Goal: Task Accomplishment & Management: Manage account settings

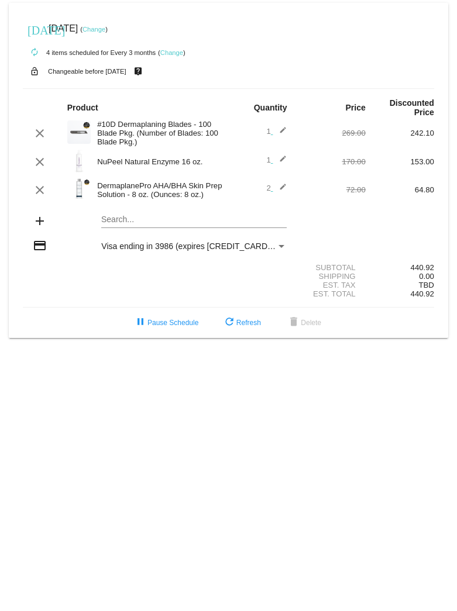
click at [283, 190] on mat-icon "edit" at bounding box center [280, 190] width 14 height 14
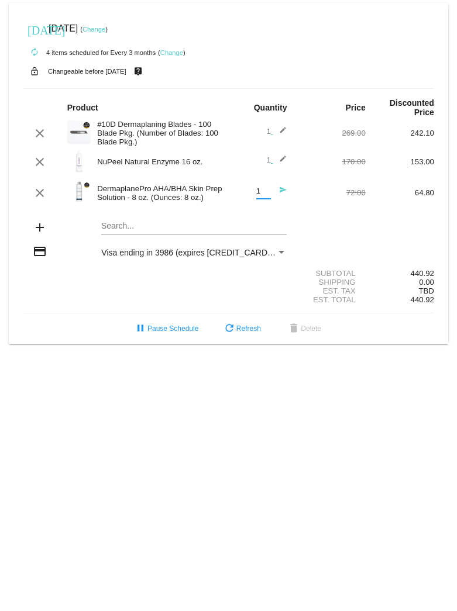
type input "1"
click at [266, 196] on input "1" at bounding box center [263, 191] width 15 height 9
click at [226, 335] on mat-icon "refresh" at bounding box center [229, 329] width 14 height 14
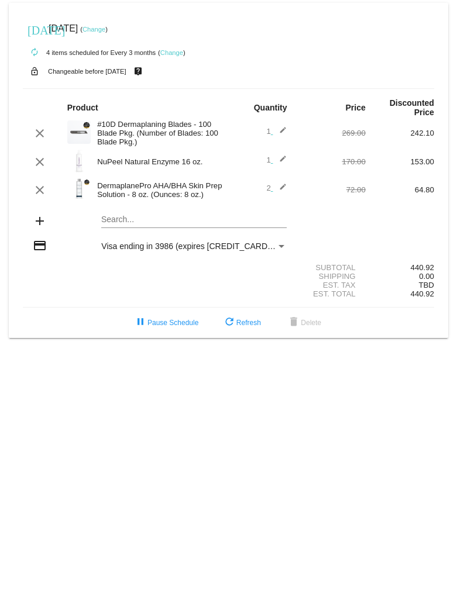
click at [285, 190] on mat-icon "edit" at bounding box center [280, 190] width 14 height 14
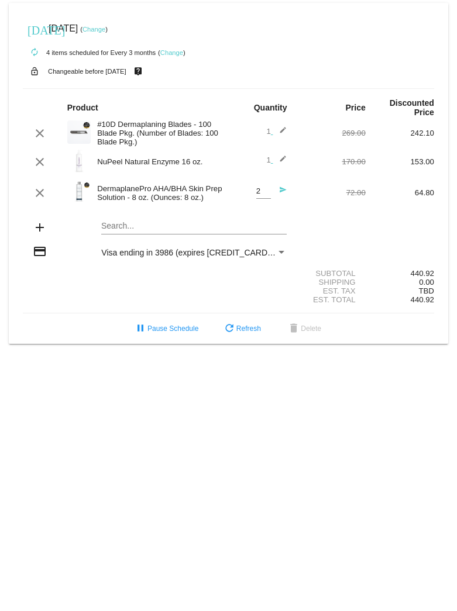
drag, startPoint x: 276, startPoint y: 194, endPoint x: 268, endPoint y: 195, distance: 7.7
click at [276, 194] on mat-icon "send" at bounding box center [280, 193] width 14 height 14
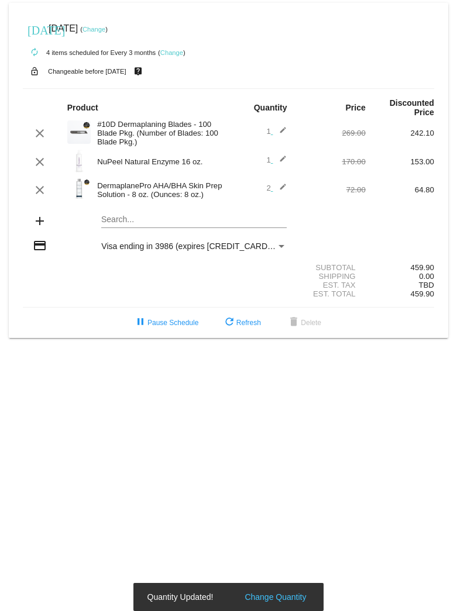
click at [272, 192] on span "2 edit" at bounding box center [276, 188] width 20 height 9
click at [283, 191] on mat-icon "edit" at bounding box center [280, 190] width 14 height 14
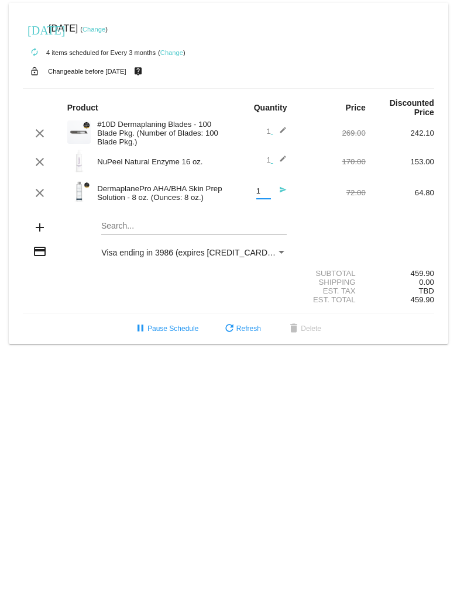
type input "1"
click at [264, 196] on input "1" at bounding box center [263, 191] width 15 height 9
click at [264, 214] on mat-card-content "Product Quantity Price Discounted Price clear #10D Dermaplaning Blades - 100 Bl…" at bounding box center [228, 200] width 411 height 225
click at [321, 201] on div "clear DermaplanePro AHA/BHA Skin Prep Solution - 8 oz. (Ounces: 8 oz.) 1 Quanti…" at bounding box center [228, 193] width 411 height 32
click at [37, 164] on mat-icon "clear" at bounding box center [40, 162] width 14 height 14
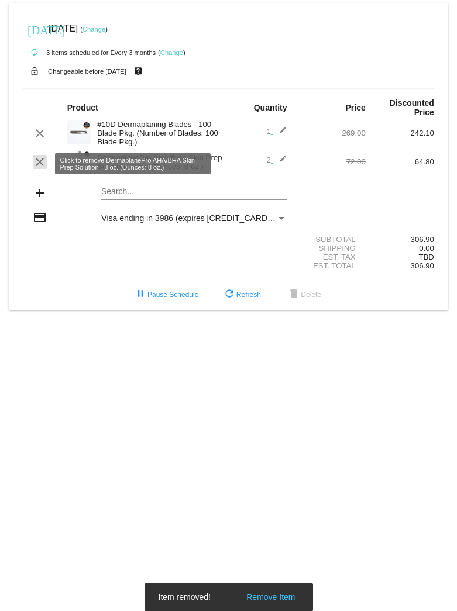
click at [37, 166] on mat-icon "clear" at bounding box center [40, 162] width 14 height 14
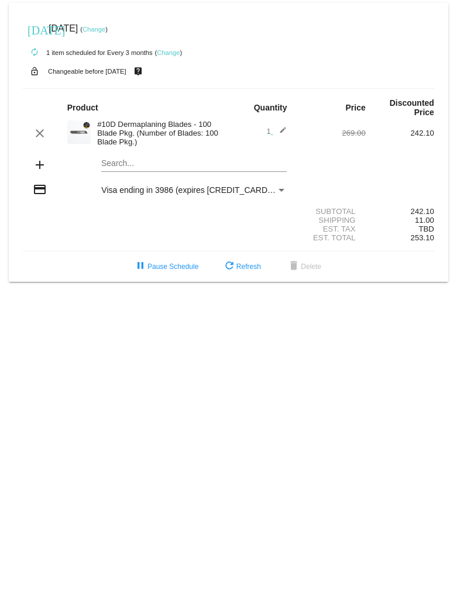
click at [40, 167] on mat-icon "add" at bounding box center [40, 165] width 14 height 14
click at [111, 166] on mat-card "[DATE] [DATE] ( Change ) autorenew 1 item scheduled for Every 3 months ( Change…" at bounding box center [228, 142] width 439 height 279
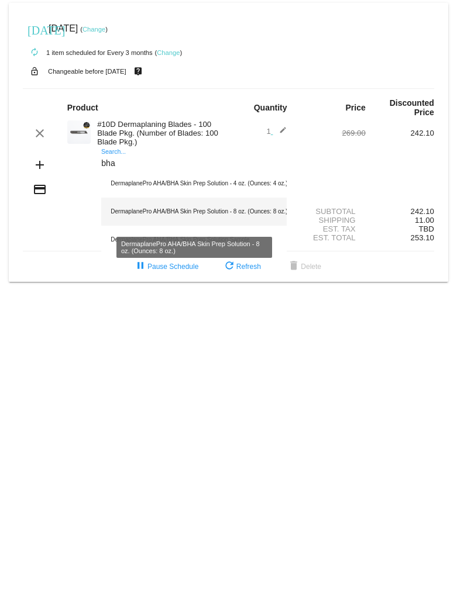
type input "bha"
click at [169, 214] on div "DermaplanePro AHA/BHA Skin Prep Solution - 8 oz. (Ounces: 8 oz.)" at bounding box center [193, 212] width 185 height 28
